Goal: Task Accomplishment & Management: Use online tool/utility

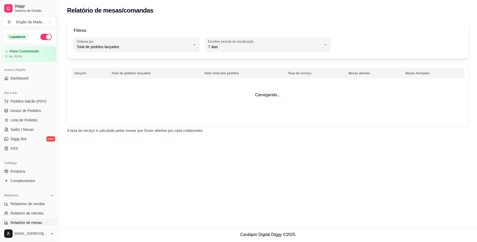
select select "TOTAL_OF_ORDERS"
select select "7"
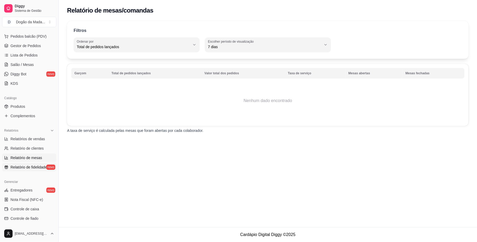
click at [30, 165] on span "Relatório de fidelidade" at bounding box center [28, 167] width 36 height 5
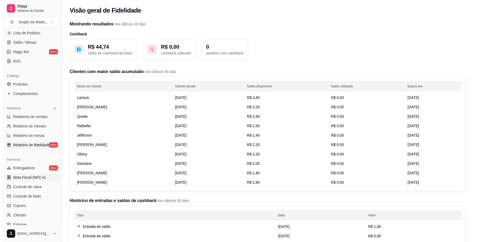
scroll to position [100, 0]
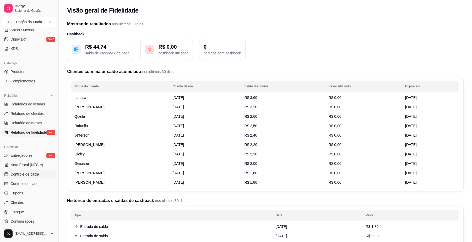
click at [28, 175] on span "Controle de caixa" at bounding box center [24, 174] width 29 height 5
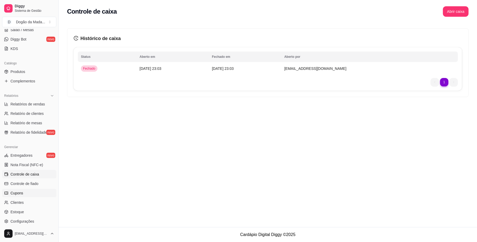
click at [20, 192] on span "Cupons" at bounding box center [16, 193] width 13 height 5
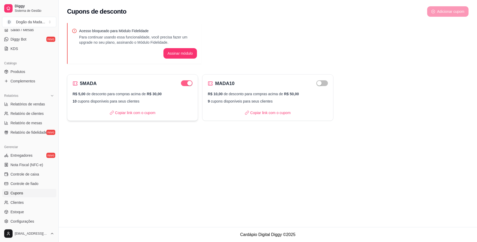
click at [191, 84] on div "button" at bounding box center [189, 83] width 5 height 5
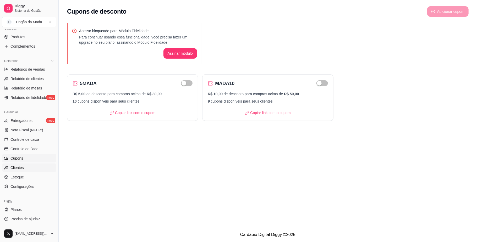
click at [33, 171] on link "Clientes" at bounding box center [29, 168] width 54 height 8
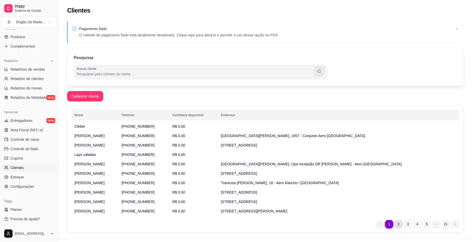
click at [400, 227] on li "2" at bounding box center [399, 224] width 8 height 8
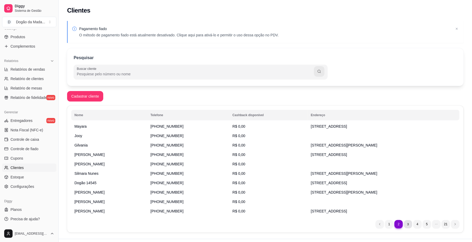
click at [407, 226] on li "3" at bounding box center [408, 224] width 8 height 8
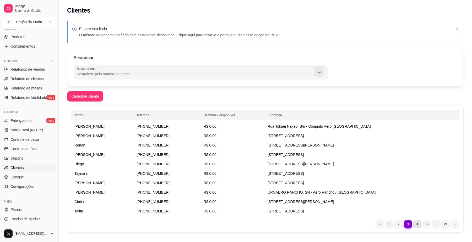
click at [416, 226] on li "4" at bounding box center [417, 224] width 8 height 8
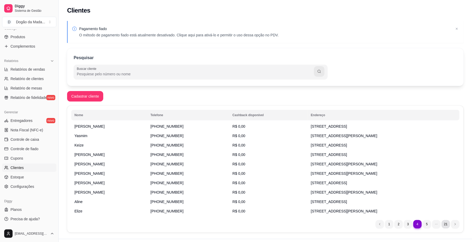
click at [445, 222] on li "21" at bounding box center [446, 224] width 8 height 8
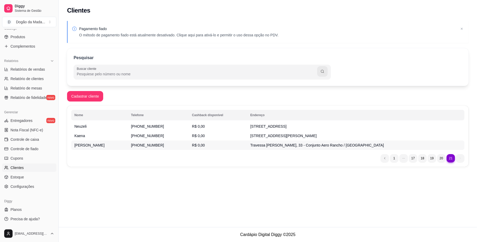
click at [94, 145] on span "[PERSON_NAME]" at bounding box center [89, 145] width 30 height 4
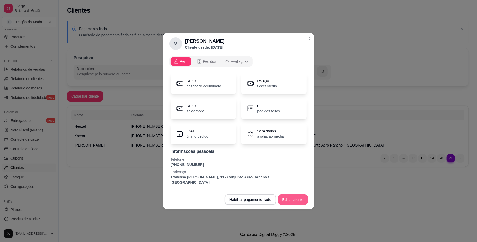
click at [291, 198] on button "Editar cliente" at bounding box center [293, 200] width 30 height 10
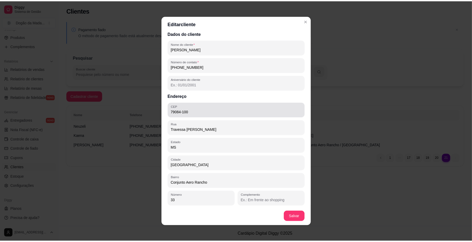
scroll to position [4, 0]
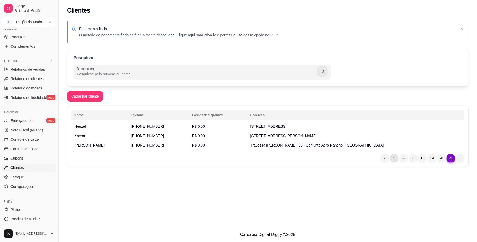
click at [395, 157] on li "1" at bounding box center [394, 158] width 8 height 8
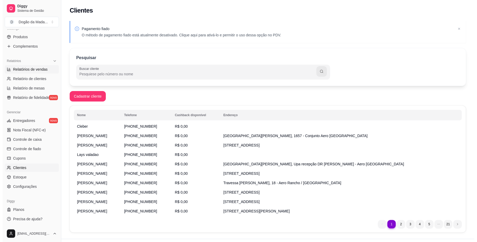
scroll to position [0, 0]
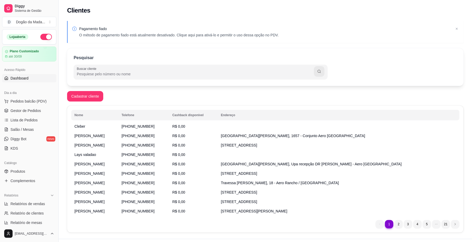
click at [21, 79] on span "Dashboard" at bounding box center [19, 78] width 18 height 5
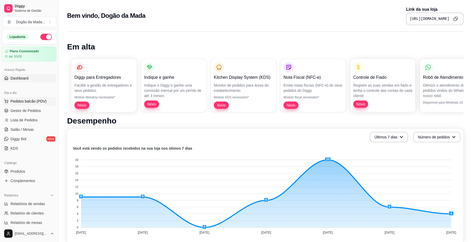
click at [33, 102] on span "Pedidos balcão (PDV)" at bounding box center [28, 101] width 36 height 5
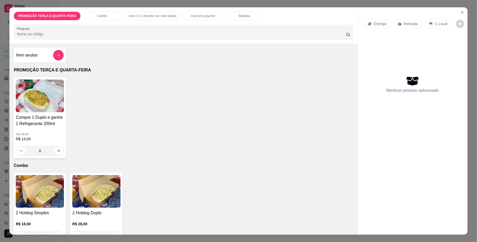
click at [373, 28] on div "Entrega" at bounding box center [377, 24] width 28 height 10
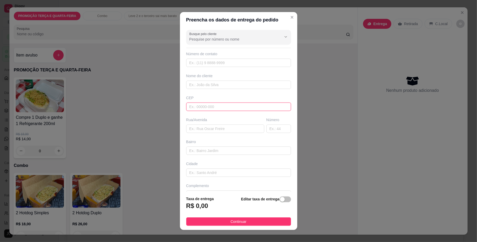
click at [235, 109] on input "text" at bounding box center [238, 107] width 105 height 8
type input "79091713"
type input "Rua [PERSON_NAME]"
type input "Residencial [PERSON_NAME]"
type input "[GEOGRAPHIC_DATA]"
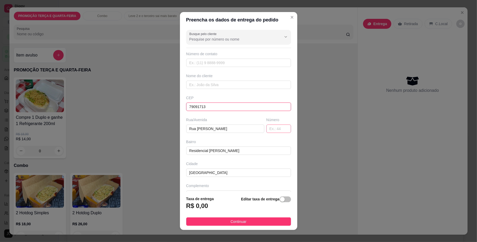
type input "79091713"
click at [267, 131] on input "text" at bounding box center [279, 129] width 25 height 8
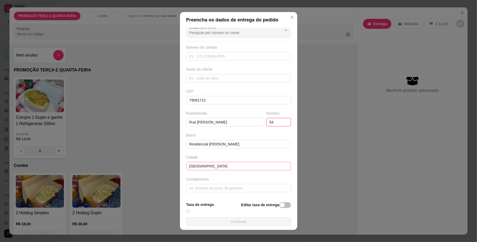
scroll to position [8, 0]
type input "54"
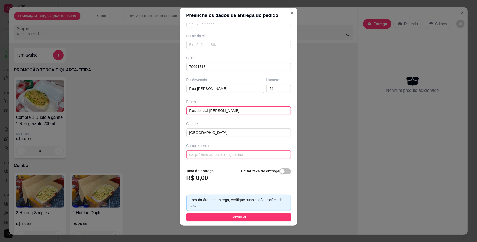
scroll to position [37, 0]
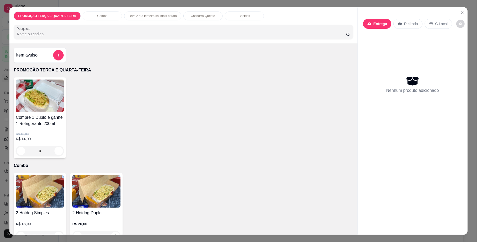
click at [379, 21] on p "Entrega" at bounding box center [381, 23] width 14 height 5
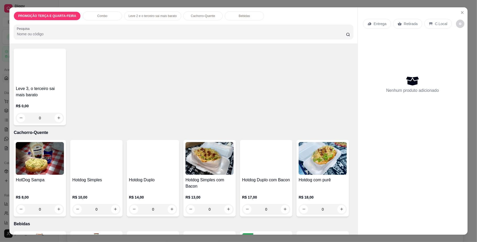
scroll to position [245, 0]
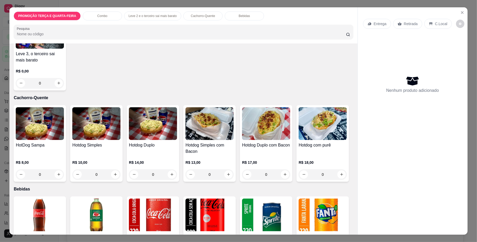
click at [284, 175] on div "0" at bounding box center [266, 175] width 48 height 10
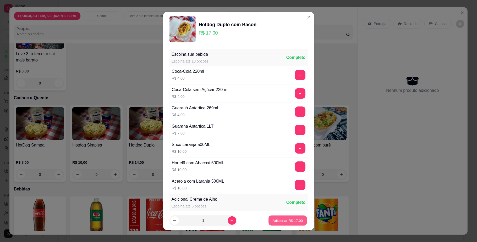
click at [276, 220] on p "Adicionar R$ 17,00" at bounding box center [288, 220] width 30 height 5
type input "1"
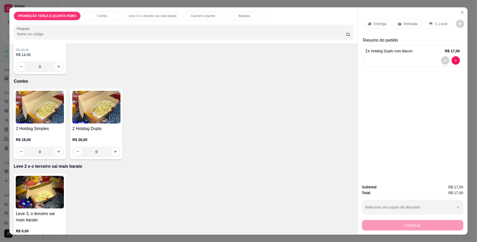
scroll to position [0, 0]
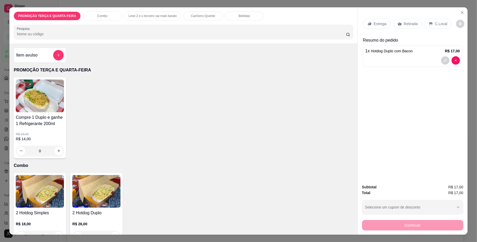
click at [58, 151] on div "0" at bounding box center [40, 151] width 48 height 10
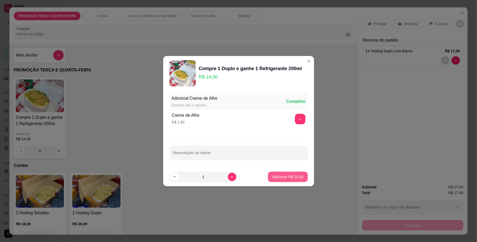
click at [278, 174] on button "Adicionar R$ 14,00" at bounding box center [288, 177] width 40 height 10
type input "1"
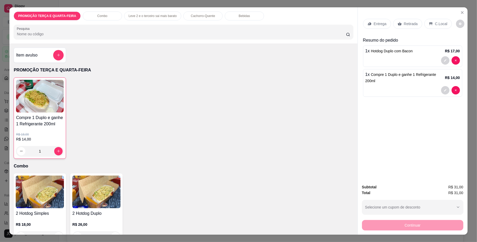
click at [368, 23] on icon at bounding box center [369, 23] width 3 height 3
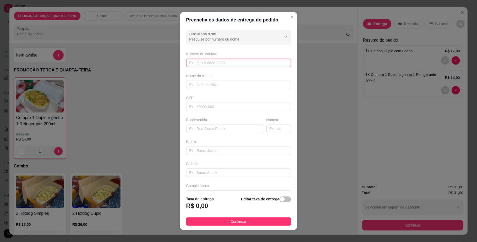
click at [210, 62] on input "text" at bounding box center [238, 63] width 105 height 8
type input "6"
type input "[PHONE_NUMBER]"
click at [198, 86] on input "text" at bounding box center [238, 85] width 105 height 8
type input "s"
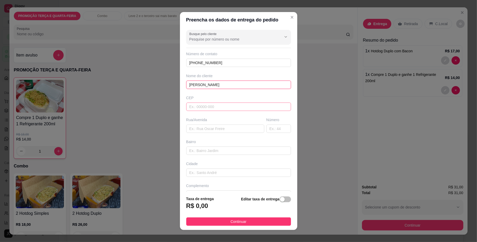
type input "[PERSON_NAME]"
click at [196, 105] on input "text" at bounding box center [238, 107] width 105 height 8
type input "79091713"
type input "Rua [PERSON_NAME]"
type input "Residencial [PERSON_NAME]"
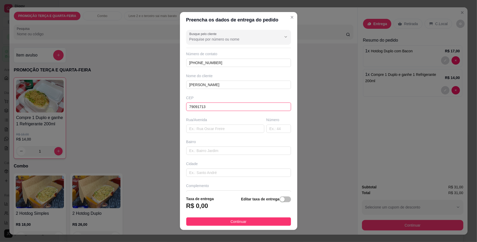
type input "[GEOGRAPHIC_DATA]"
type input "79091713"
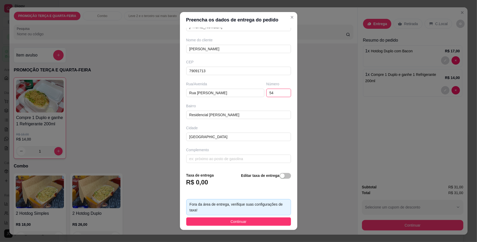
scroll to position [37, 0]
type input "54"
click at [280, 178] on span "button" at bounding box center [286, 176] width 12 height 6
drag, startPoint x: 192, startPoint y: 185, endPoint x: 166, endPoint y: 180, distance: 26.9
click at [171, 181] on div "Preencha os dados de entrega do pedido Busque pelo cliente Número de contato [P…" at bounding box center [238, 121] width 477 height 242
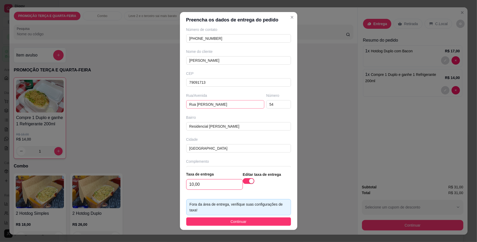
scroll to position [35, 0]
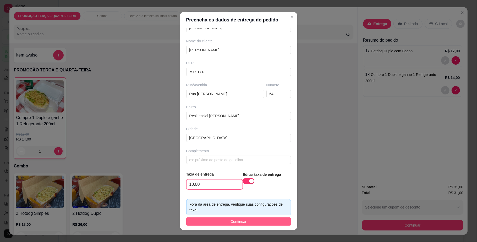
type input "10,00"
click at [210, 223] on button "Continuar" at bounding box center [238, 222] width 105 height 8
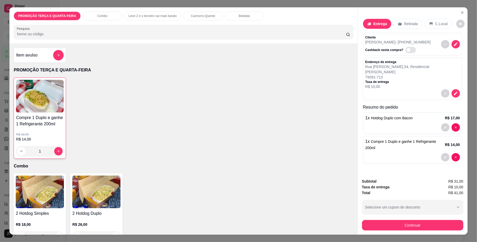
scroll to position [9, 0]
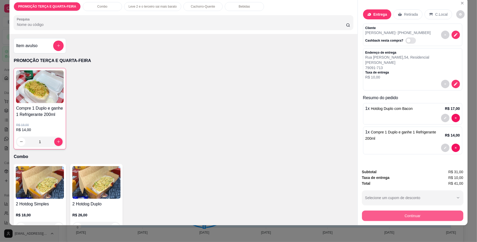
click at [406, 220] on button "Continuar" at bounding box center [412, 216] width 101 height 10
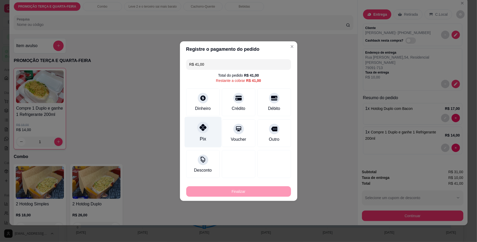
click at [206, 130] on div at bounding box center [203, 128] width 12 height 12
type input "R$ 0,00"
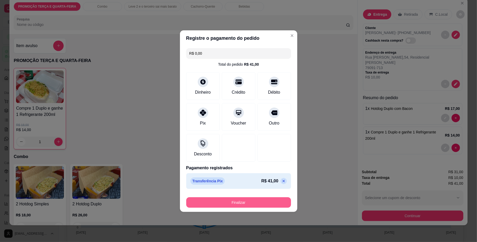
click at [220, 202] on button "Finalizar" at bounding box center [238, 203] width 105 height 10
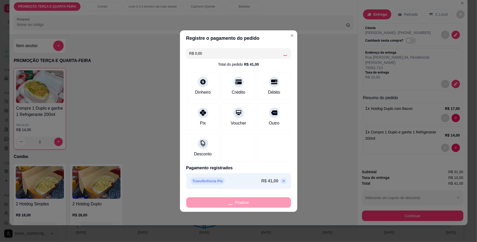
type input "0"
type input "-R$ 41,00"
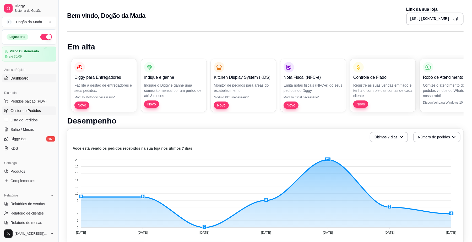
click at [26, 109] on span "Gestor de Pedidos" at bounding box center [25, 110] width 30 height 5
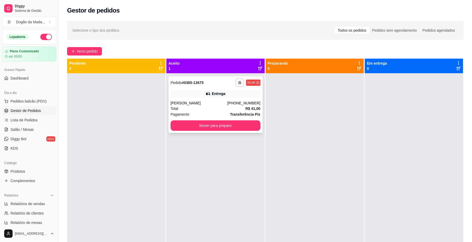
click at [210, 106] on div "Total R$ 41,00" at bounding box center [216, 109] width 90 height 6
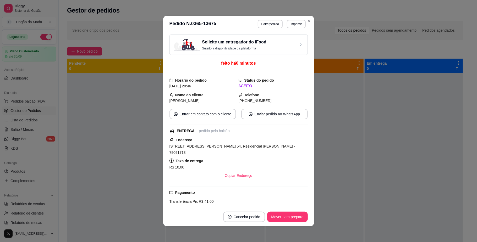
click at [262, 114] on button "Enviar pedido ao WhatsApp" at bounding box center [274, 114] width 67 height 10
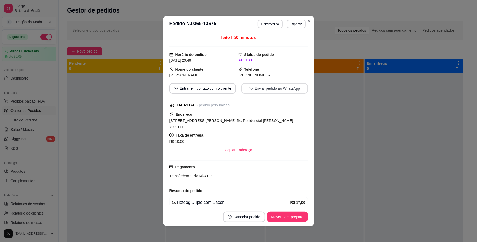
click at [268, 90] on button "Enviar pedido ao WhatsApp" at bounding box center [274, 88] width 67 height 10
click at [286, 216] on button "Mover para preparo" at bounding box center [287, 217] width 41 height 10
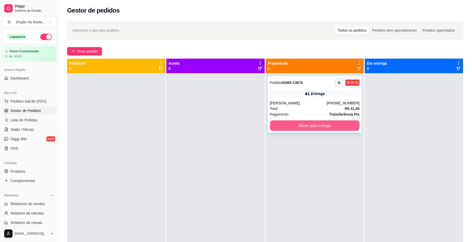
click at [285, 126] on button "Mover para entrega" at bounding box center [315, 126] width 90 height 10
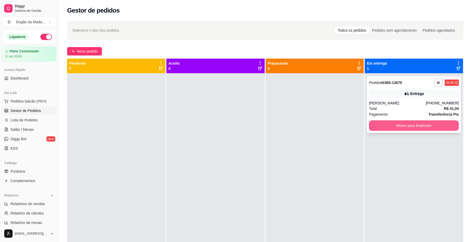
click at [401, 126] on button "Mover para finalizado" at bounding box center [414, 126] width 90 height 10
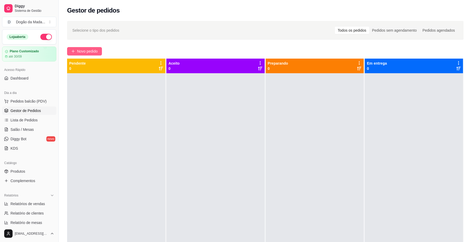
click at [89, 49] on span "Novo pedido" at bounding box center [87, 51] width 21 height 6
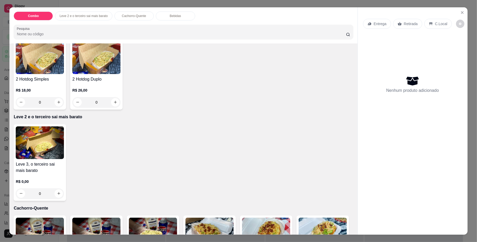
scroll to position [35, 0]
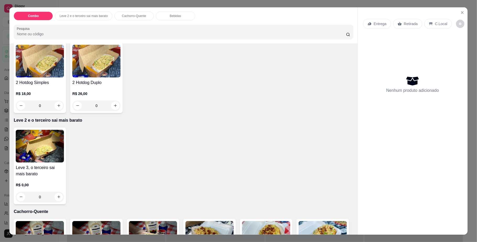
click at [56, 103] on div "0" at bounding box center [40, 106] width 48 height 10
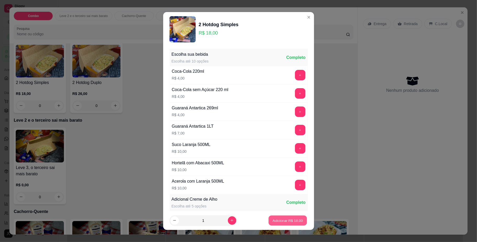
click at [297, 218] on button "Adicionar R$ 18,00" at bounding box center [288, 221] width 39 height 10
type input "1"
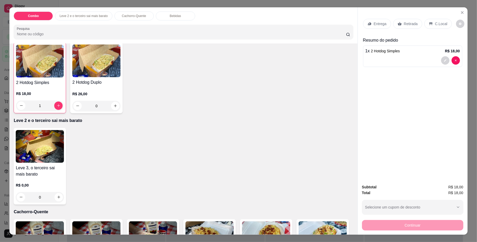
click at [368, 25] on icon at bounding box center [369, 23] width 3 height 3
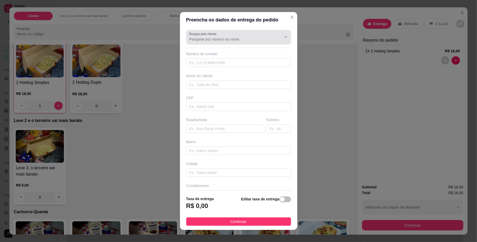
click at [200, 40] on input "Busque pelo cliente" at bounding box center [232, 39] width 84 height 5
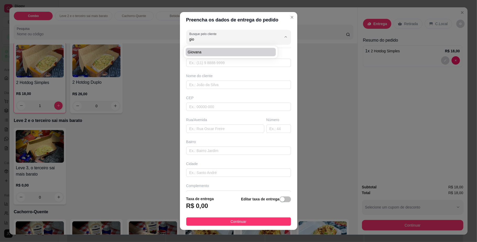
click at [211, 55] on span "Giovana" at bounding box center [228, 52] width 81 height 5
type input "Giovana"
type input "67993155190"
type input "Giovana"
type input "79094160"
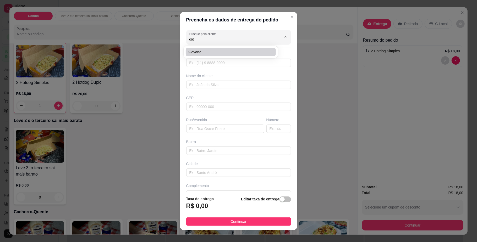
type input "[GEOGRAPHIC_DATA]"
type input "337"
type input "[GEOGRAPHIC_DATA]"
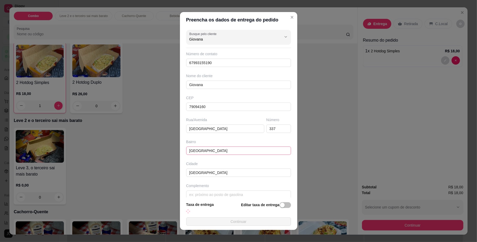
scroll to position [8, 0]
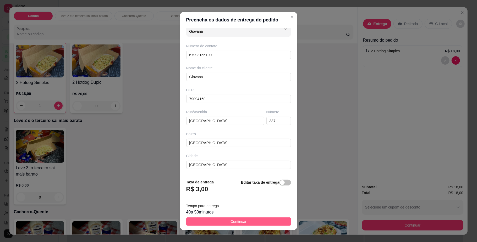
type input "Giovana"
click at [231, 222] on span "Continuar" at bounding box center [239, 222] width 16 height 6
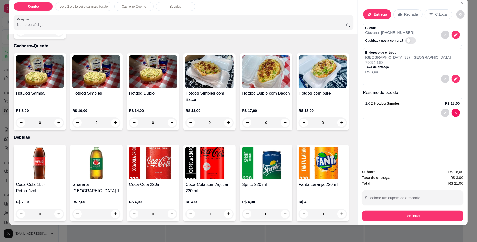
scroll to position [342, 0]
click at [340, 213] on icon "increase-product-quantity" at bounding box center [342, 214] width 4 height 4
type input "1"
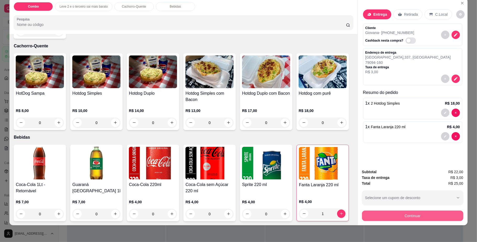
click at [399, 217] on button "Continuar" at bounding box center [412, 216] width 101 height 10
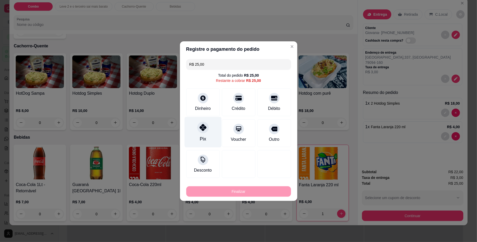
click at [206, 132] on div at bounding box center [203, 128] width 12 height 12
type input "R$ 0,00"
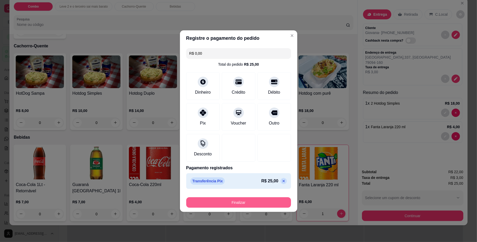
click at [223, 202] on button "Finalizar" at bounding box center [238, 203] width 105 height 10
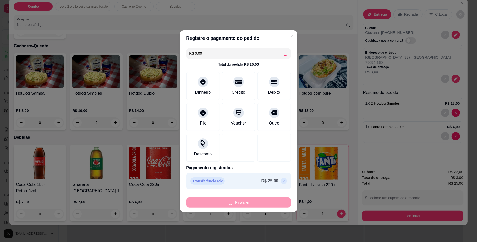
type input "0"
type input "-R$ 25,00"
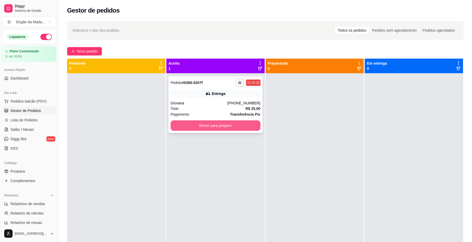
click at [232, 127] on button "Mover para preparo" at bounding box center [216, 126] width 90 height 10
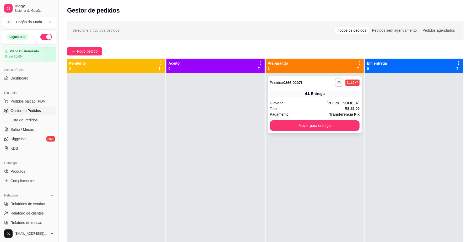
click at [280, 100] on div "**********" at bounding box center [315, 105] width 94 height 57
click at [86, 47] on button "Novo pedido" at bounding box center [84, 51] width 35 height 8
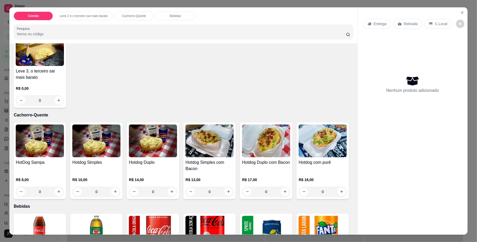
scroll to position [175, 0]
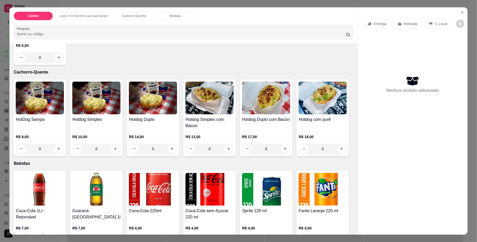
click at [299, 154] on div "0" at bounding box center [323, 149] width 48 height 10
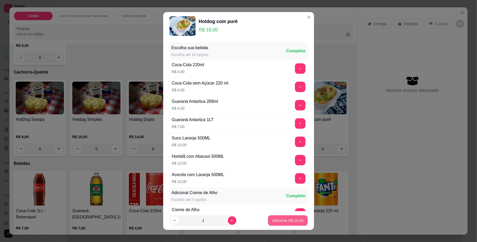
click at [290, 222] on p "Adicionar R$ 18,00" at bounding box center [287, 220] width 31 height 5
type input "1"
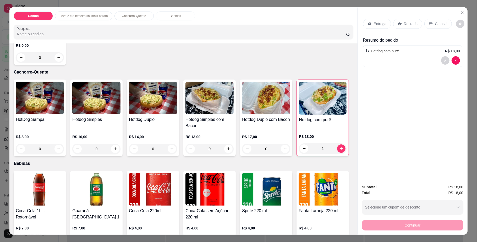
click at [374, 23] on p "Entrega" at bounding box center [380, 23] width 13 height 5
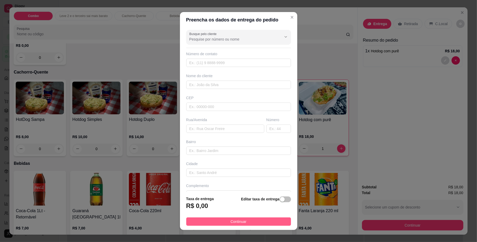
click at [224, 225] on button "Continuar" at bounding box center [238, 222] width 105 height 8
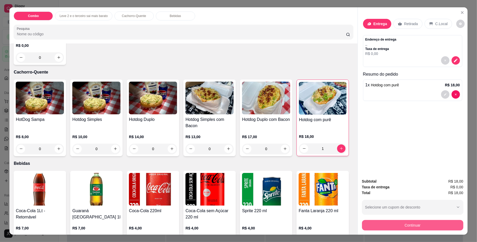
click at [368, 225] on button "Continuar" at bounding box center [412, 225] width 101 height 10
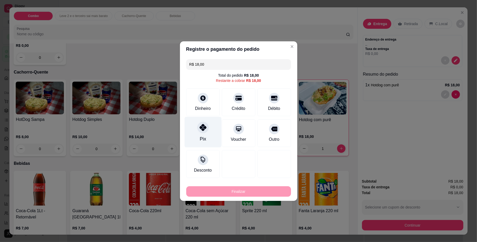
click at [210, 138] on div "Pix" at bounding box center [203, 132] width 37 height 31
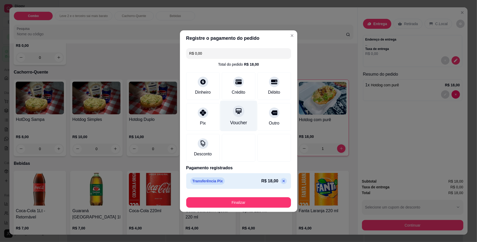
click at [231, 119] on div "Voucher" at bounding box center [238, 116] width 37 height 31
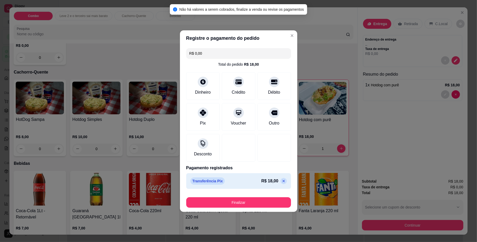
click at [282, 184] on icon at bounding box center [284, 181] width 4 height 4
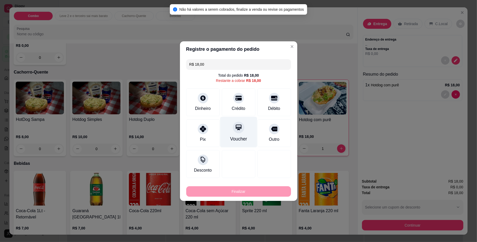
click at [242, 133] on div "Voucher" at bounding box center [238, 132] width 37 height 31
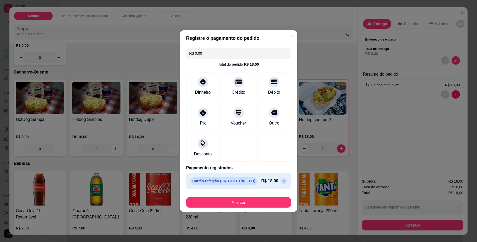
click at [277, 178] on div "Cartão refeição (VR/TICKET/ALELO) R$ 18,00" at bounding box center [239, 181] width 96 height 7
click at [282, 180] on icon at bounding box center [284, 181] width 4 height 4
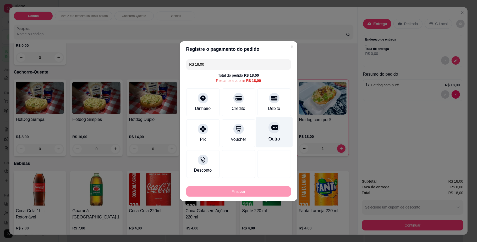
click at [267, 135] on div "Outro" at bounding box center [274, 132] width 37 height 31
type input "R$ 0,00"
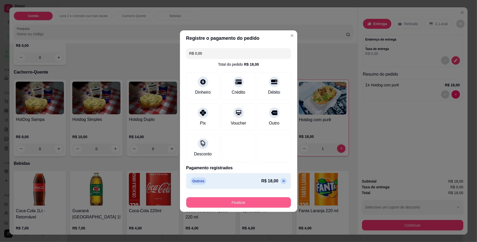
click at [217, 199] on button "Finalizar" at bounding box center [238, 203] width 105 height 10
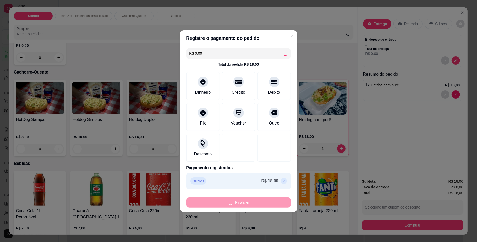
type input "0"
type input "-R$ 18,00"
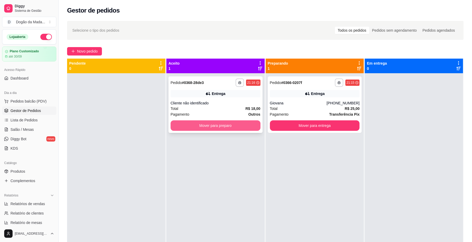
click at [206, 125] on button "Mover para preparo" at bounding box center [216, 126] width 90 height 10
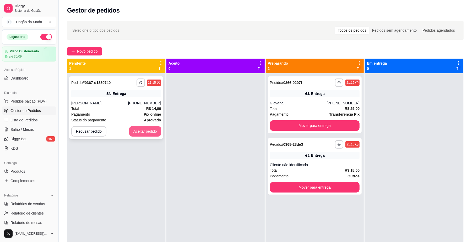
click at [138, 133] on button "Aceitar pedido" at bounding box center [145, 131] width 32 height 10
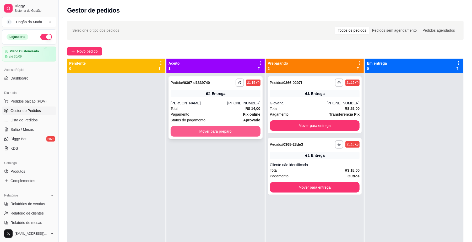
click at [218, 134] on button "Mover para preparo" at bounding box center [216, 131] width 90 height 10
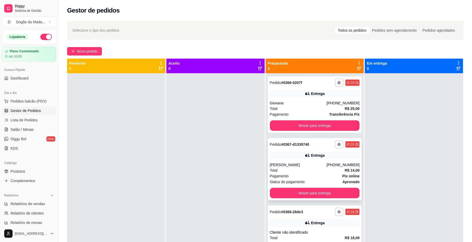
click at [307, 166] on div "[PERSON_NAME]" at bounding box center [298, 165] width 57 height 5
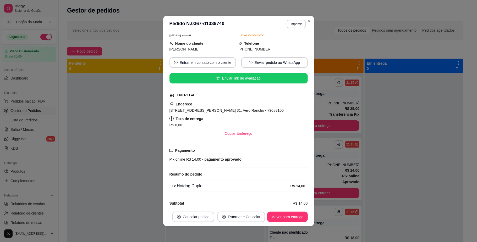
scroll to position [61, 0]
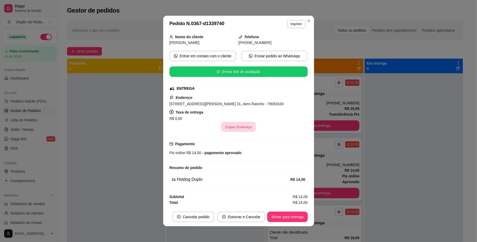
click at [245, 124] on button "Copiar Endereço" at bounding box center [238, 127] width 35 height 10
click at [226, 128] on button "Copiar Endereço" at bounding box center [239, 127] width 36 height 10
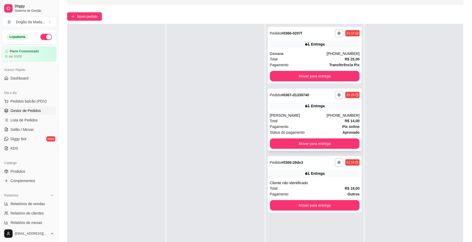
scroll to position [0, 0]
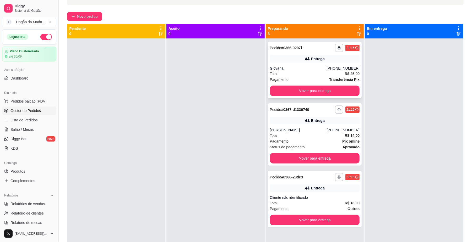
click at [296, 70] on div "Giovana" at bounding box center [298, 68] width 57 height 5
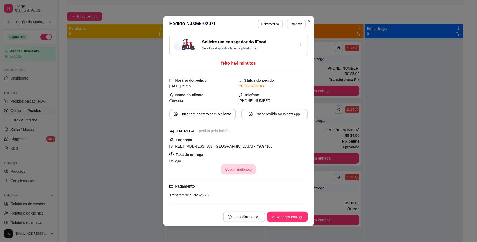
click at [226, 170] on button "Copiar Endereço" at bounding box center [238, 170] width 35 height 10
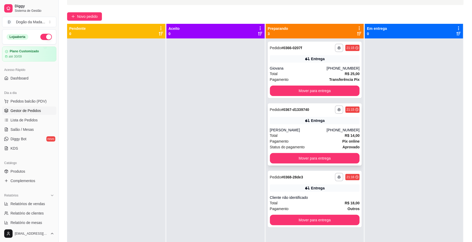
click at [300, 126] on div "**********" at bounding box center [315, 135] width 94 height 62
